Goal: Find specific page/section: Find specific page/section

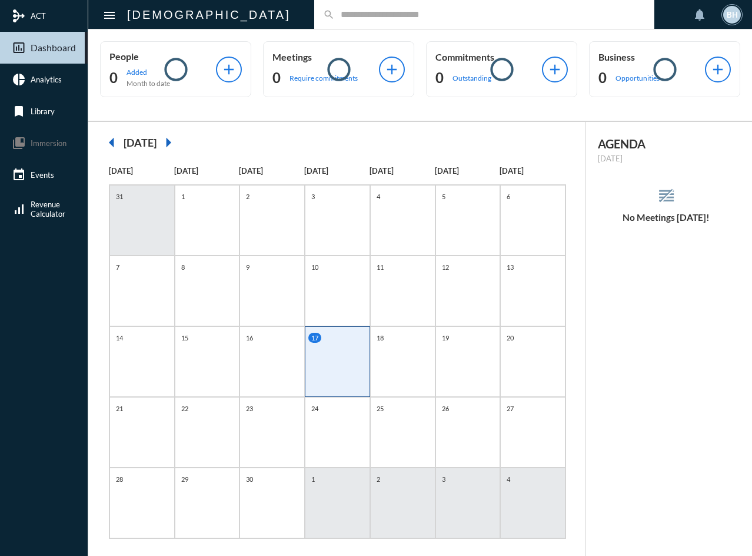
click at [335, 13] on input "text" at bounding box center [490, 14] width 311 height 10
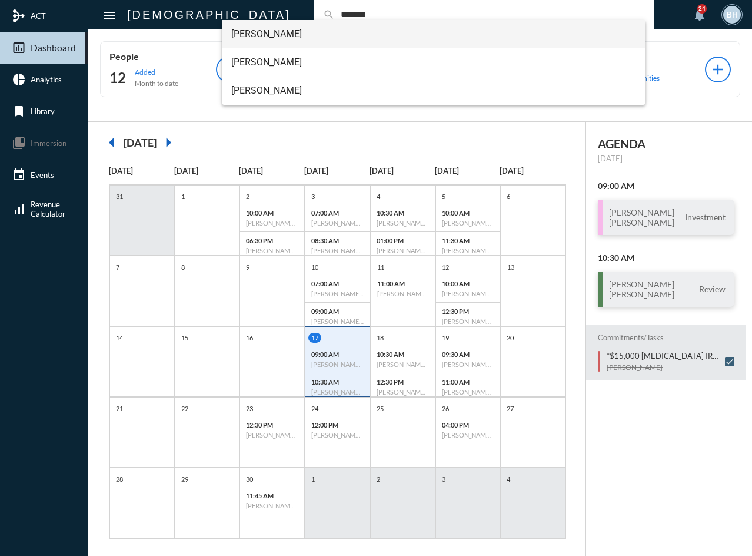
type input "*******"
click at [285, 38] on span "[PERSON_NAME]" at bounding box center [434, 34] width 406 height 28
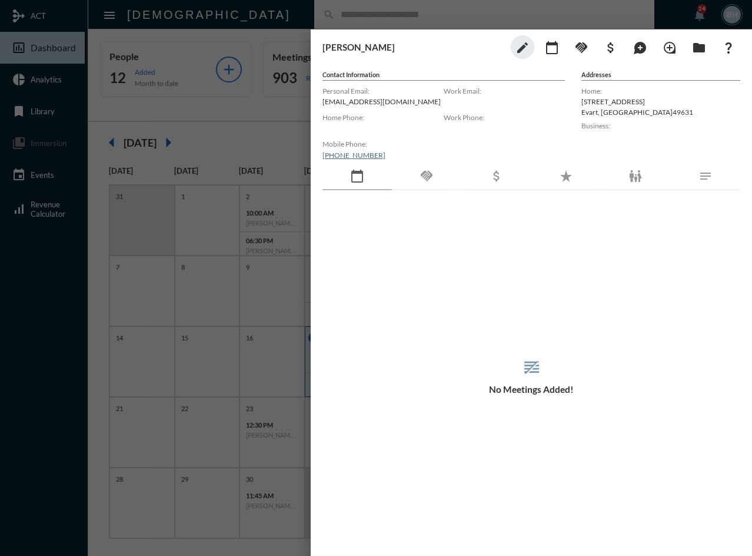
click at [390, 57] on div "[PERSON_NAME] edit calendar_today handshake attach_money maps_ugc loupe folder …" at bounding box center [532, 47] width 418 height 24
click at [295, 16] on div at bounding box center [376, 278] width 752 height 556
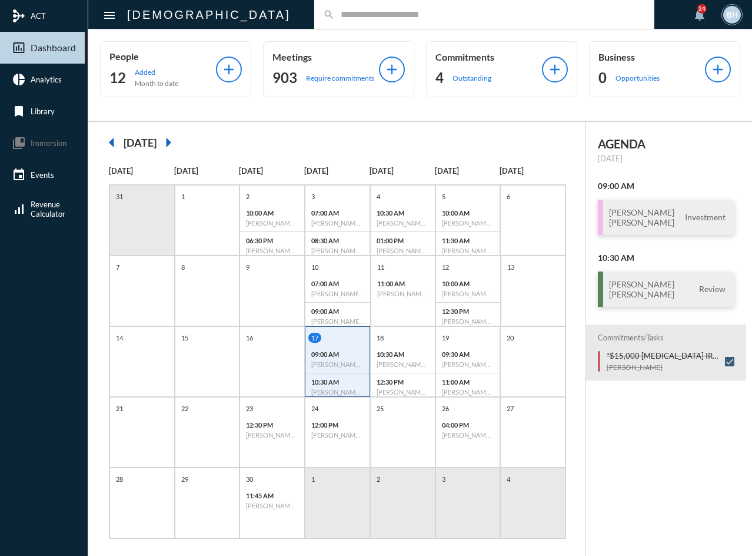
click at [335, 16] on input "text" at bounding box center [490, 14] width 311 height 10
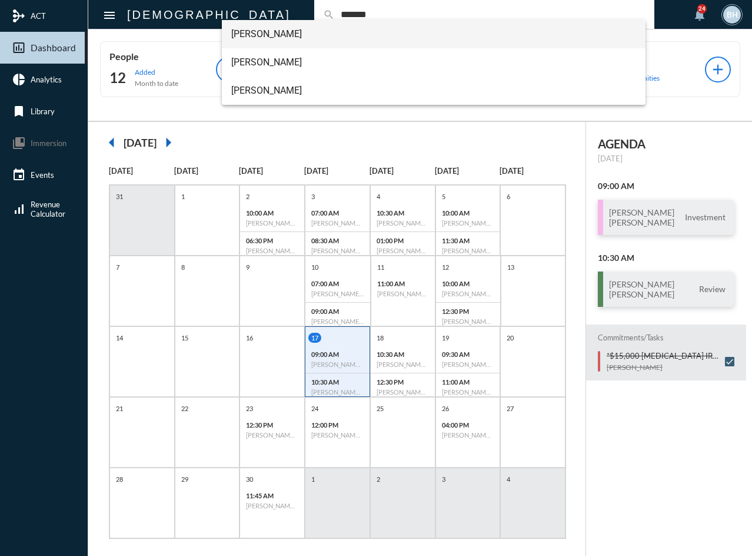
type input "*******"
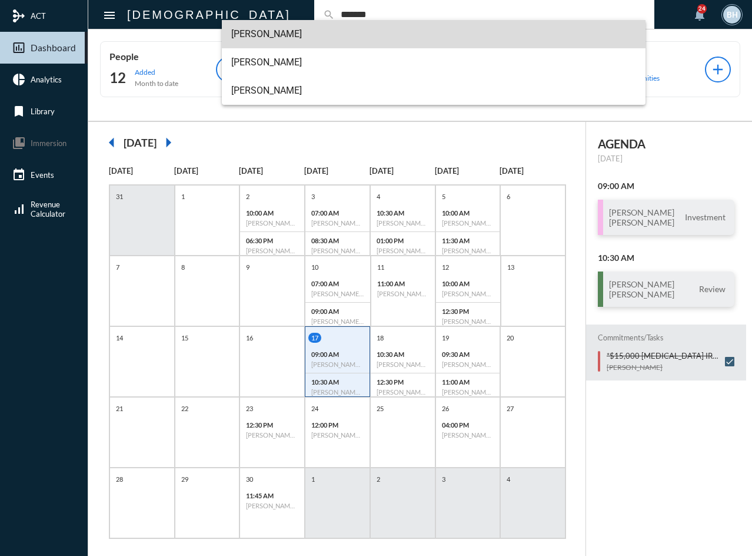
click at [285, 33] on span "[PERSON_NAME]" at bounding box center [434, 34] width 406 height 28
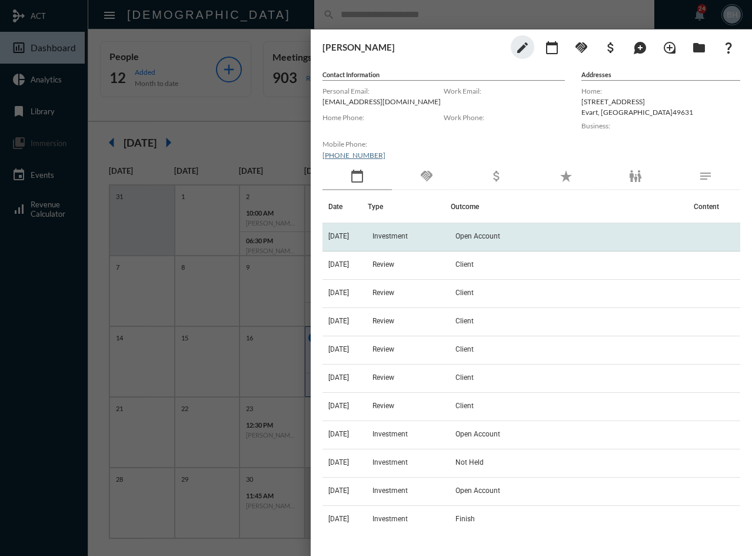
click at [358, 238] on td "[DATE]" at bounding box center [345, 237] width 45 height 28
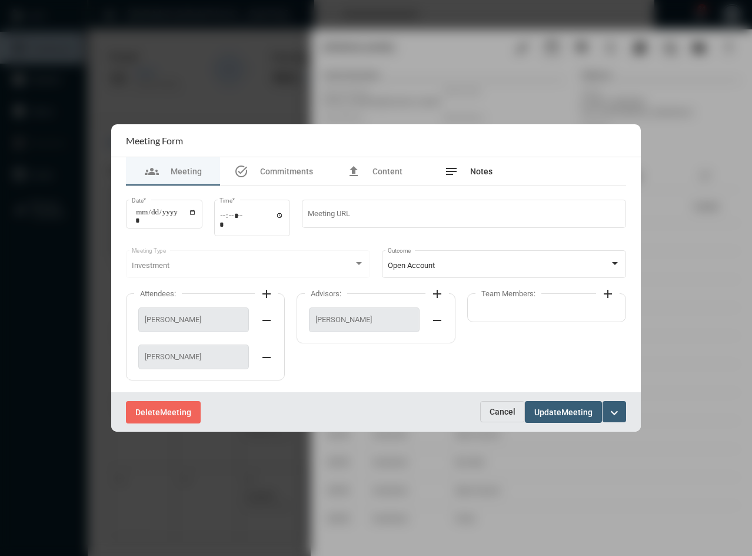
click at [483, 171] on span "Notes" at bounding box center [481, 171] width 22 height 9
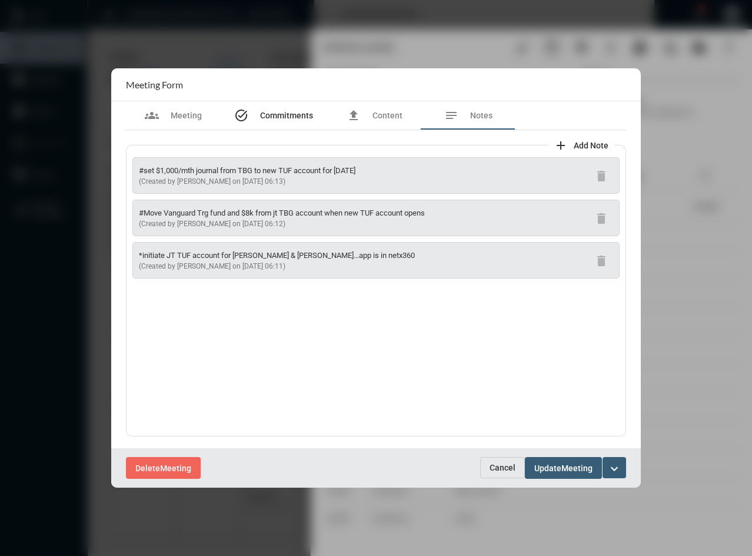
click at [290, 114] on span "Commitments" at bounding box center [286, 115] width 53 height 9
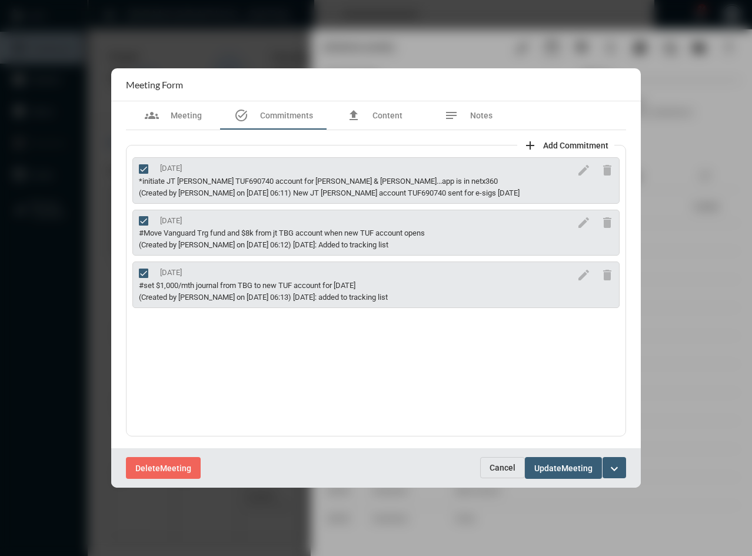
click at [505, 457] on button "Cancel" at bounding box center [502, 467] width 45 height 21
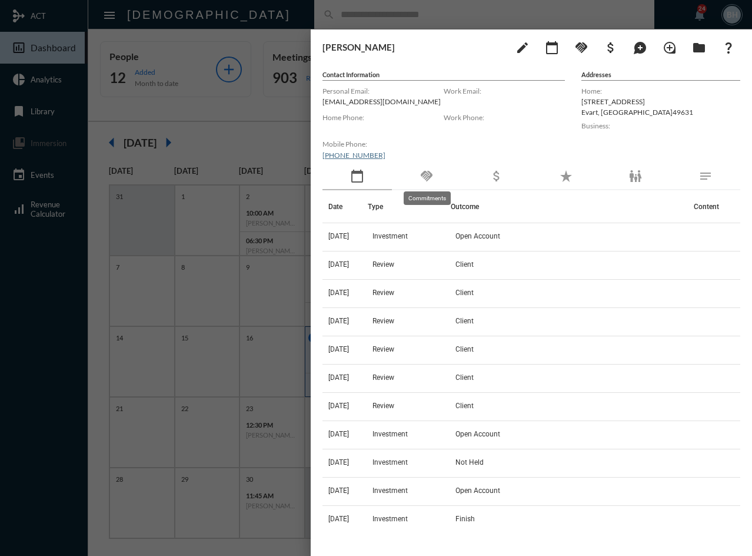
click at [429, 172] on mat-icon "handshake" at bounding box center [427, 176] width 14 height 14
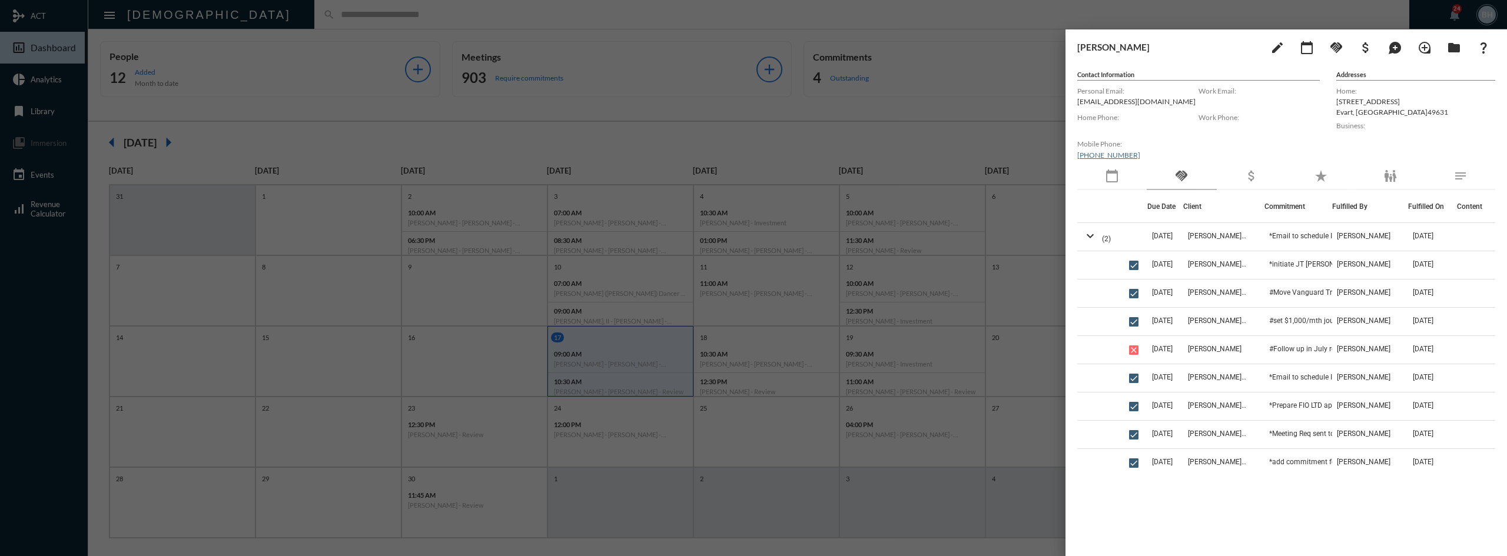
click at [752, 11] on div at bounding box center [753, 278] width 1507 height 556
